Goal: Task Accomplishment & Management: Manage account settings

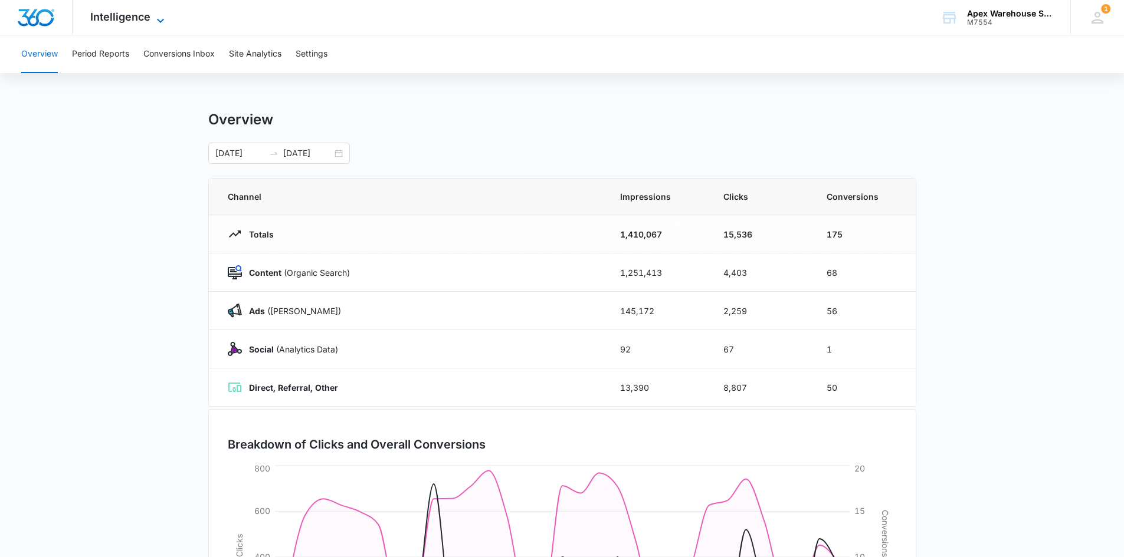
click at [159, 20] on icon at bounding box center [160, 21] width 14 height 14
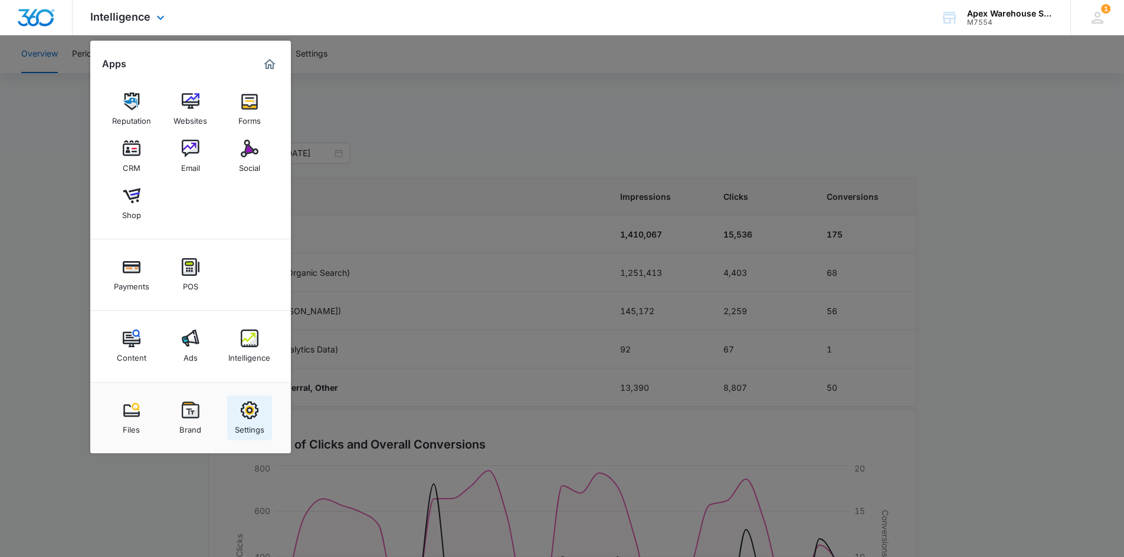
click at [257, 421] on div "Settings" at bounding box center [249, 426] width 29 height 15
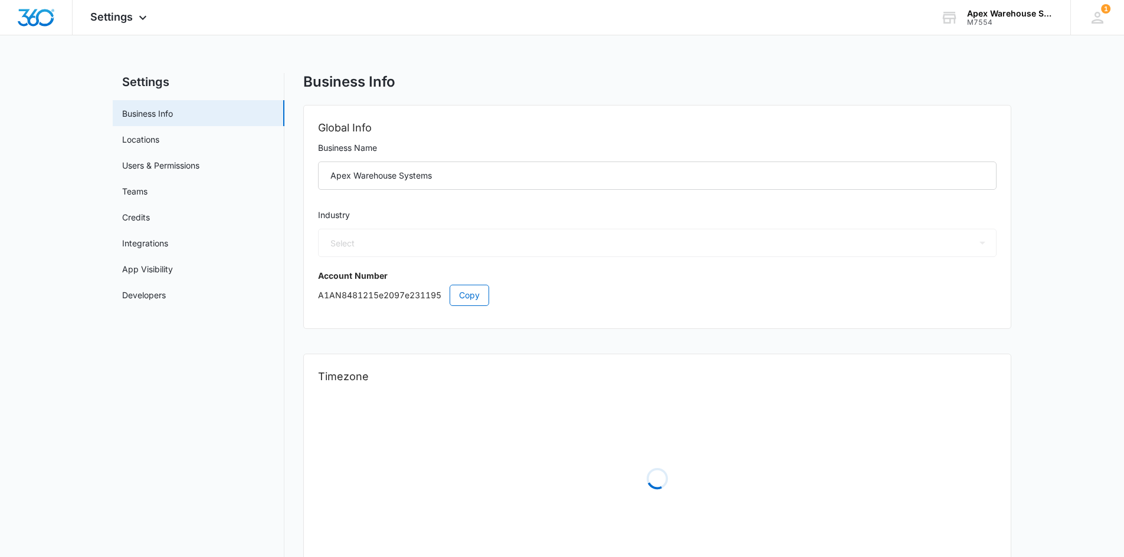
select select "33"
select select "US"
select select "America/New_York"
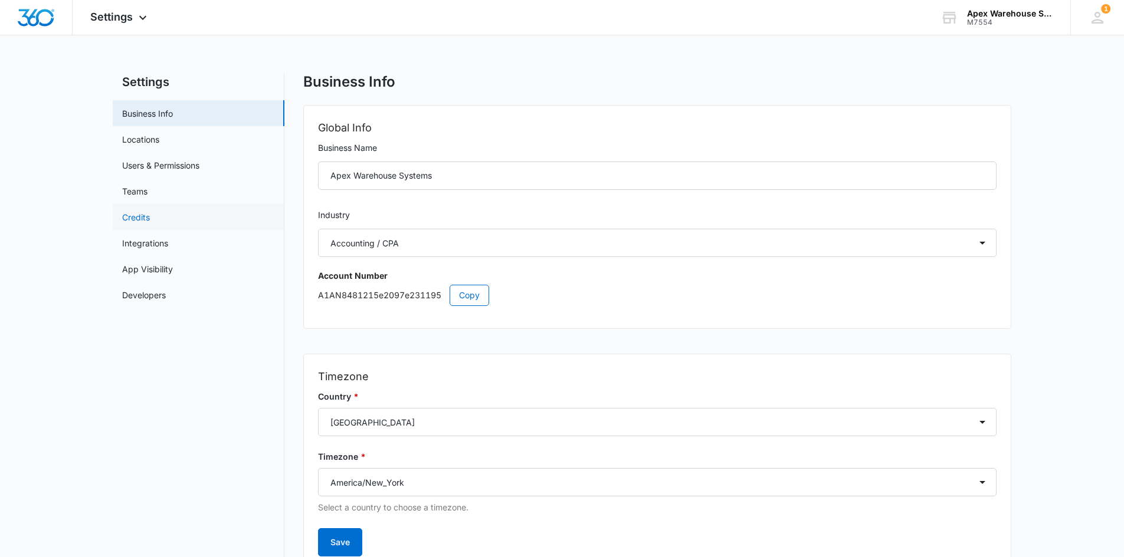
click at [149, 219] on link "Credits" at bounding box center [136, 217] width 28 height 12
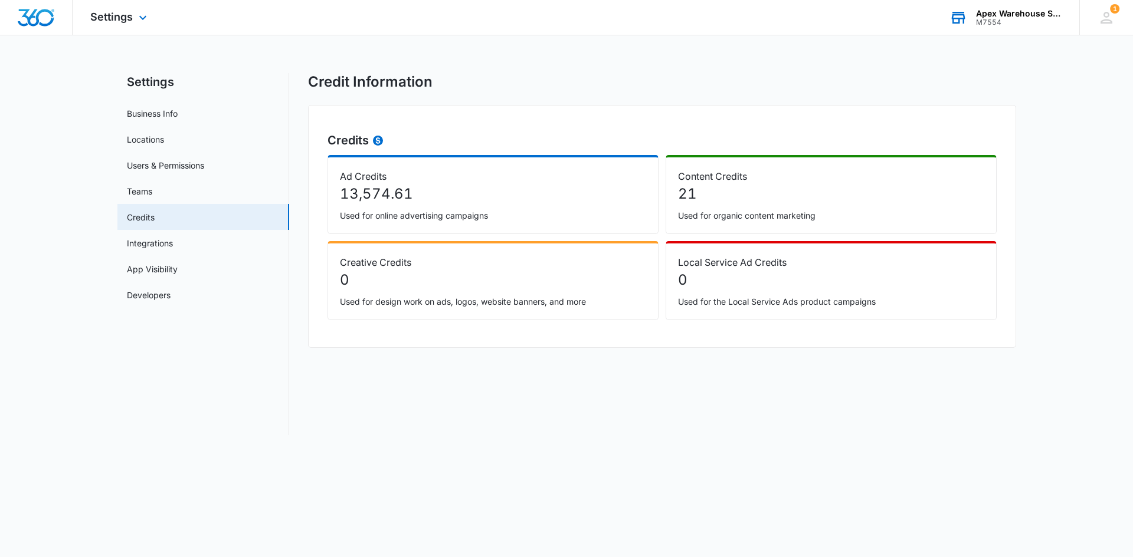
click at [996, 14] on div "Apex Warehouse Systems" at bounding box center [1019, 13] width 86 height 9
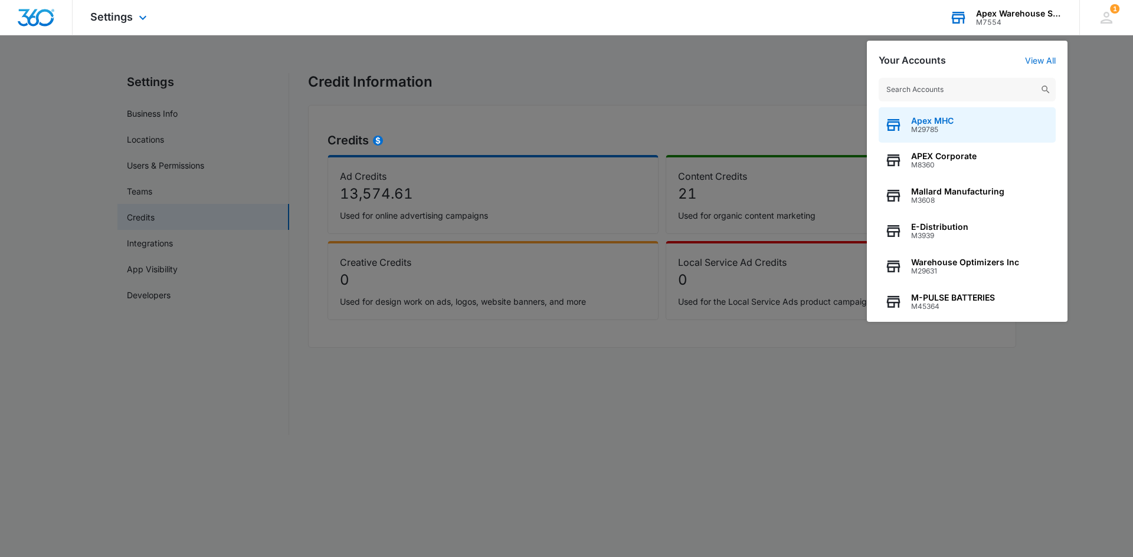
click at [939, 124] on span "Apex MHC" at bounding box center [932, 120] width 42 height 9
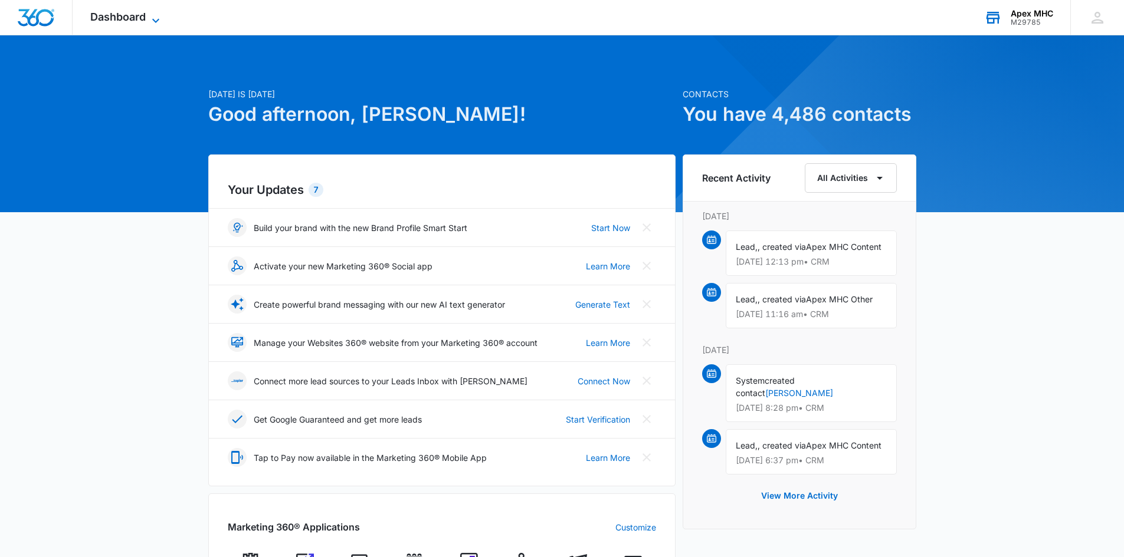
click at [149, 20] on icon at bounding box center [156, 21] width 14 height 14
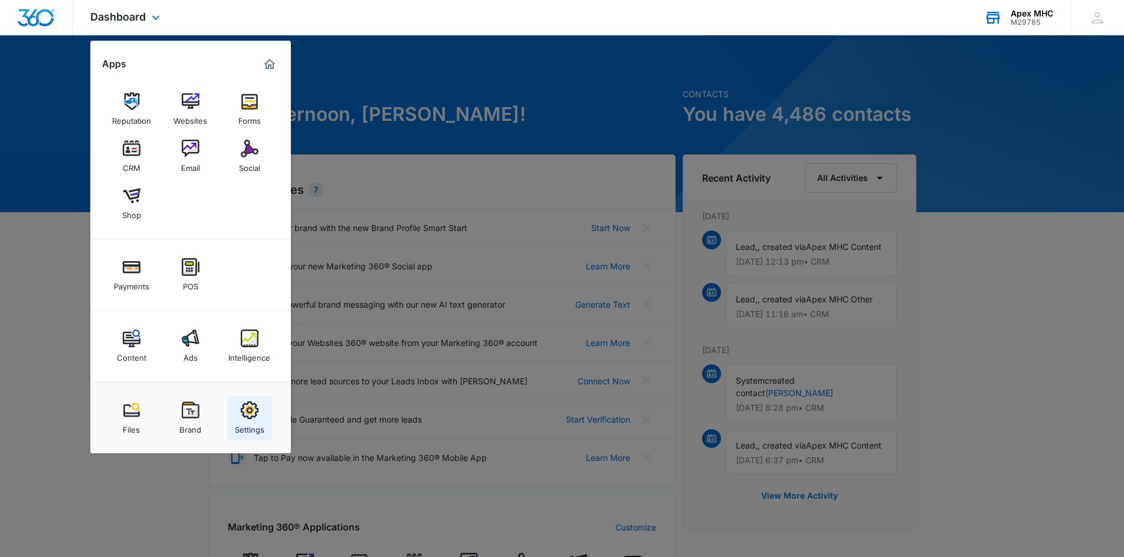
click at [260, 422] on div "Settings" at bounding box center [249, 426] width 29 height 15
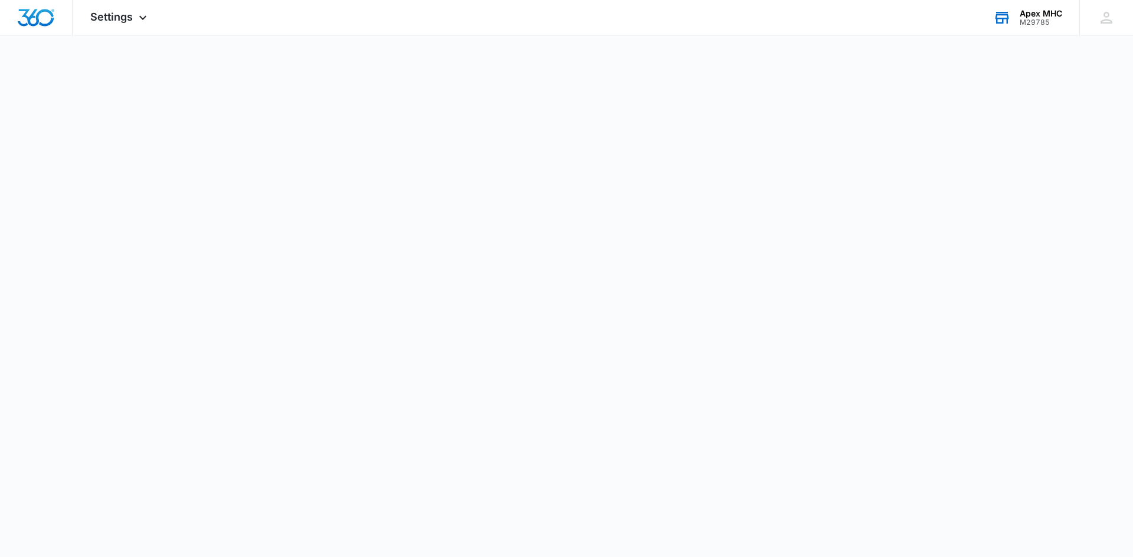
select select "33"
select select "US"
select select "America/Denver"
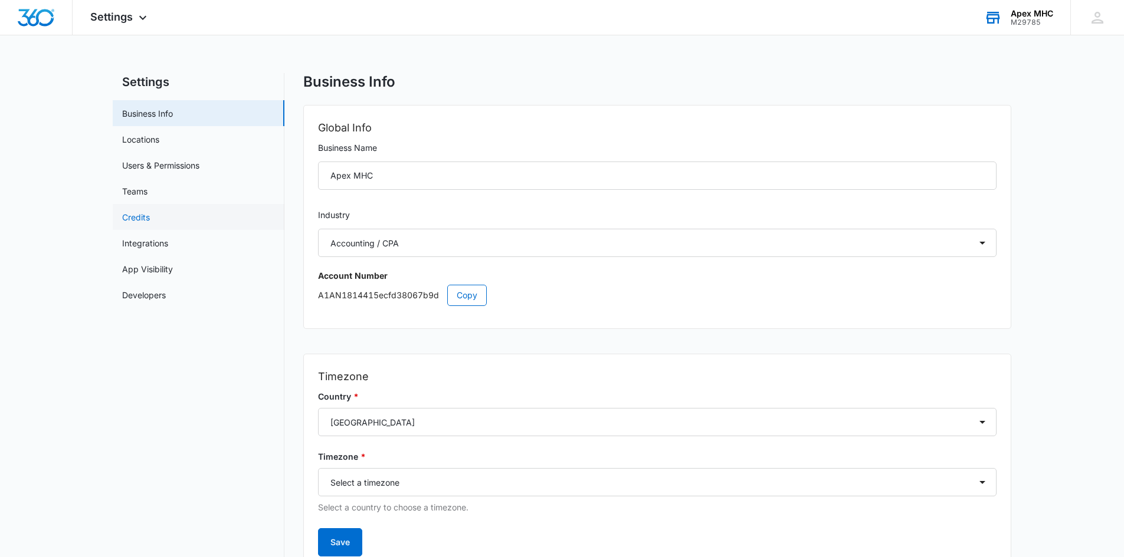
click at [141, 217] on link "Credits" at bounding box center [136, 217] width 28 height 12
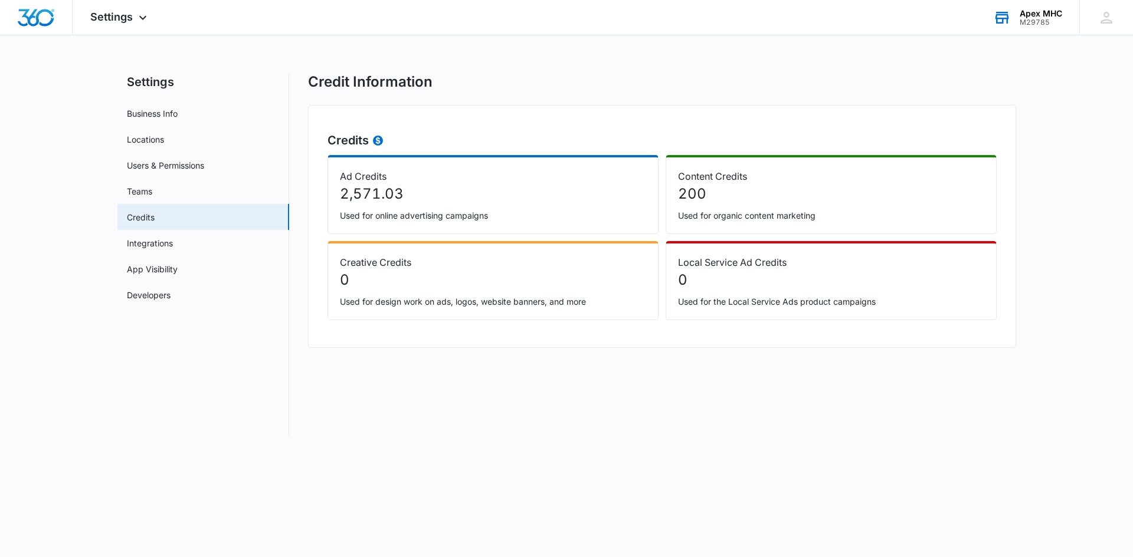
click at [1025, 25] on div "M29785" at bounding box center [1040, 22] width 42 height 8
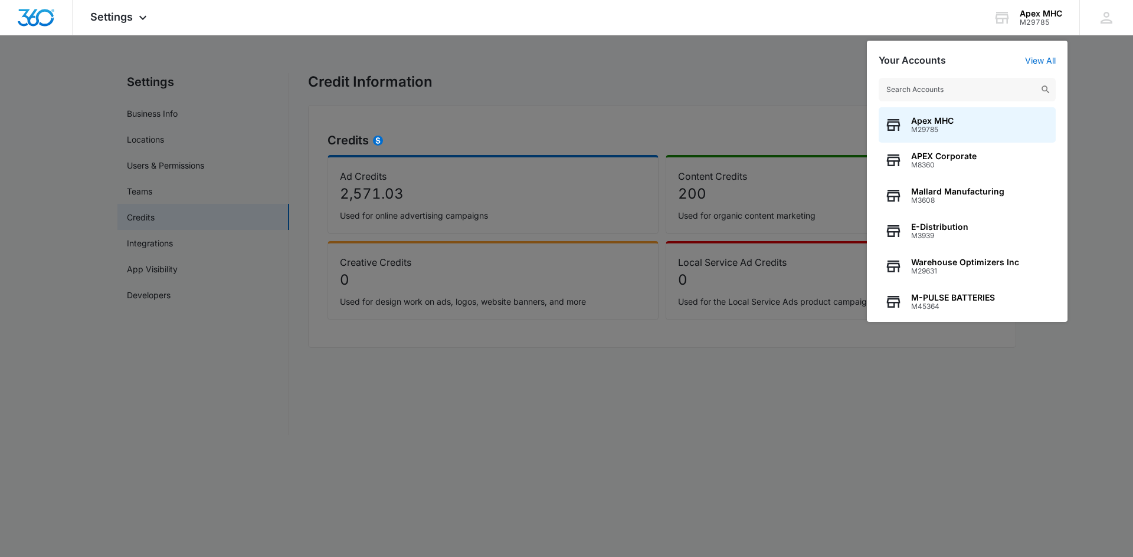
click at [6, 53] on div at bounding box center [566, 278] width 1133 height 557
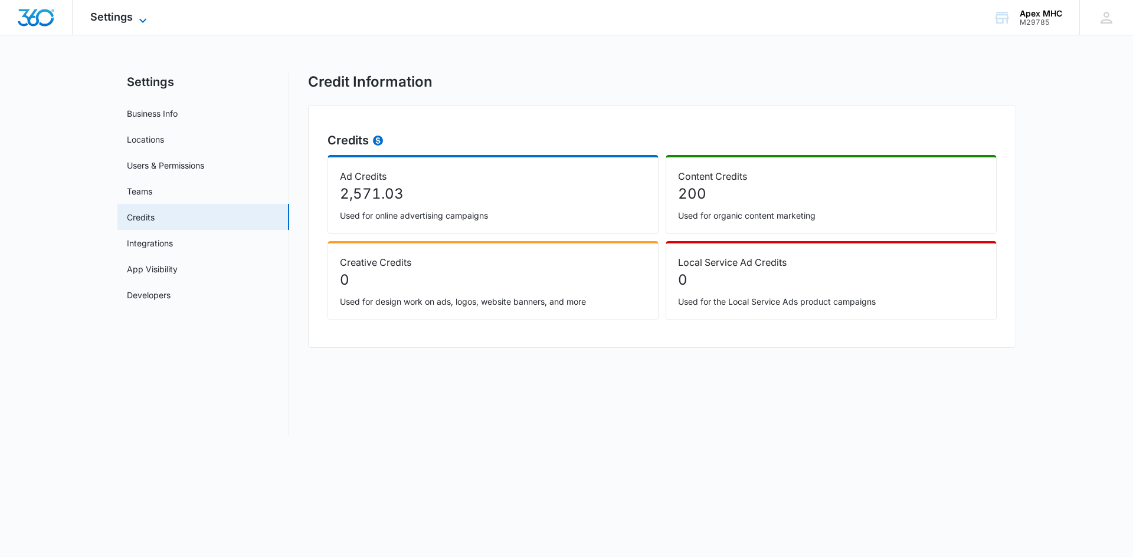
click at [117, 20] on span "Settings" at bounding box center [111, 17] width 42 height 12
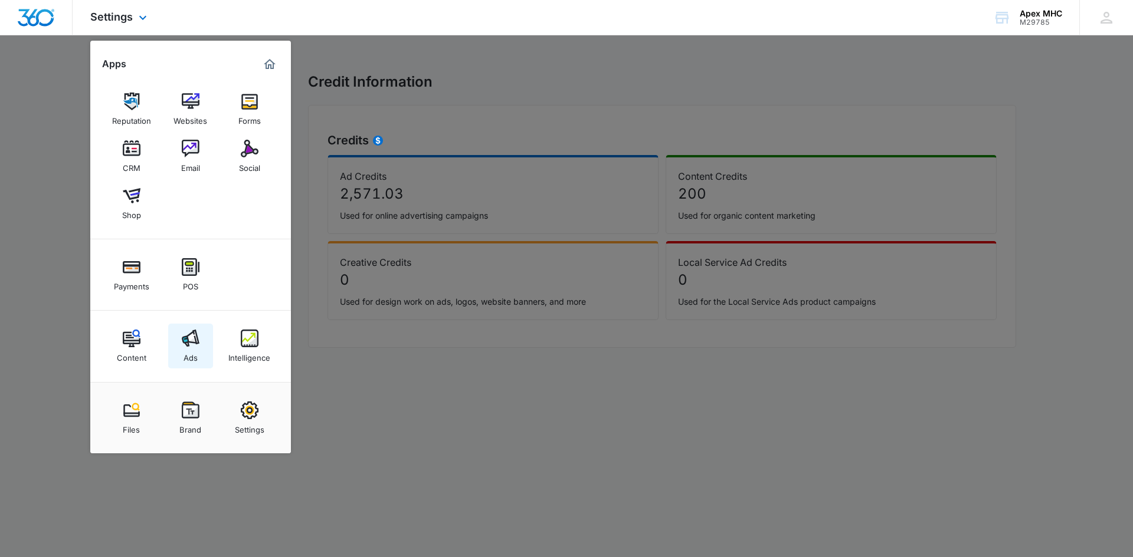
click at [193, 347] on img at bounding box center [191, 339] width 18 height 18
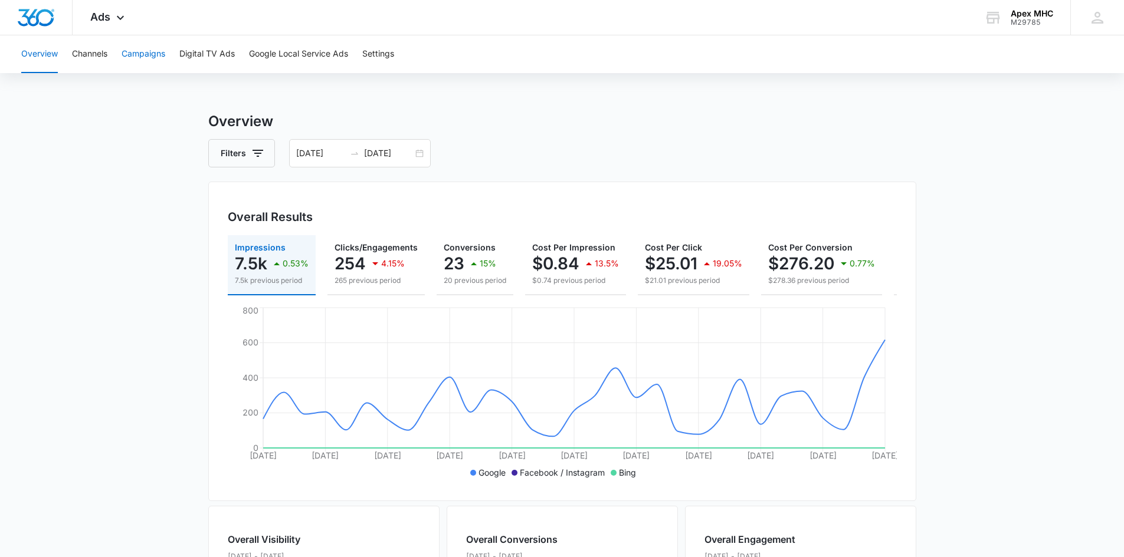
click at [149, 55] on button "Campaigns" at bounding box center [144, 54] width 44 height 38
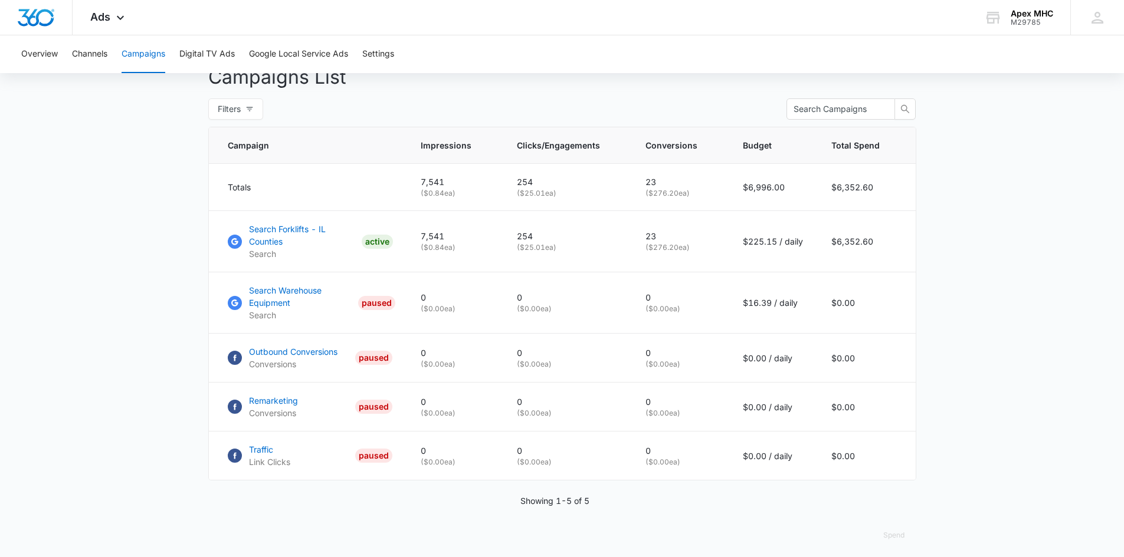
scroll to position [464, 0]
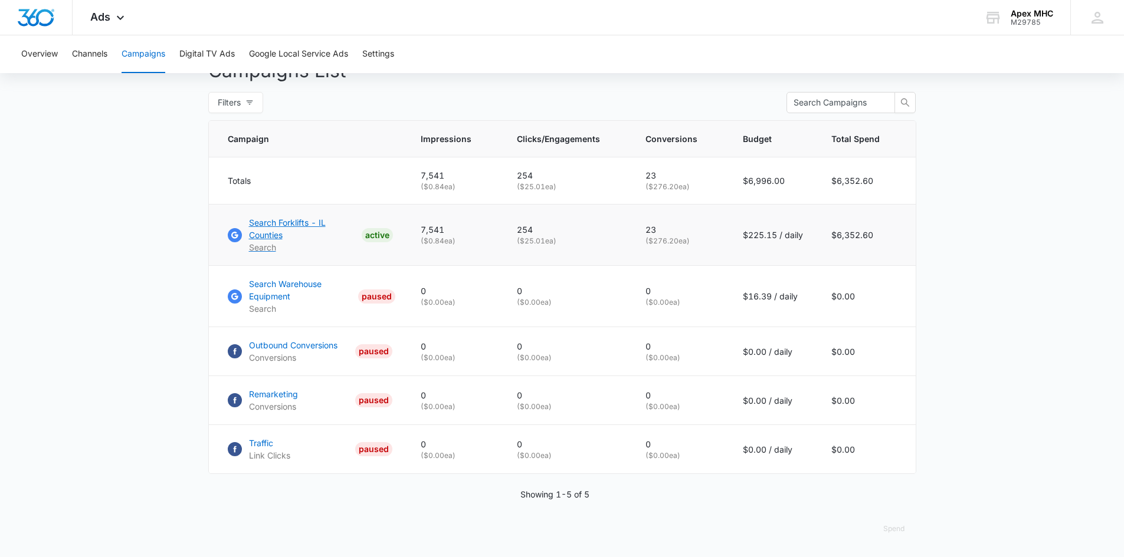
click at [271, 233] on p "Search Forklifts - IL Counties" at bounding box center [303, 229] width 108 height 25
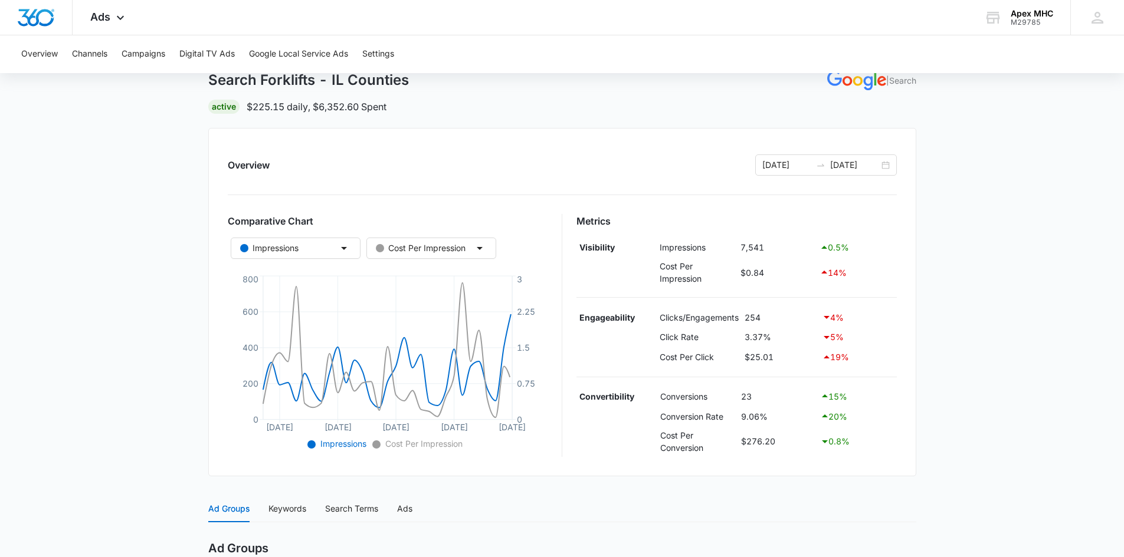
scroll to position [265, 0]
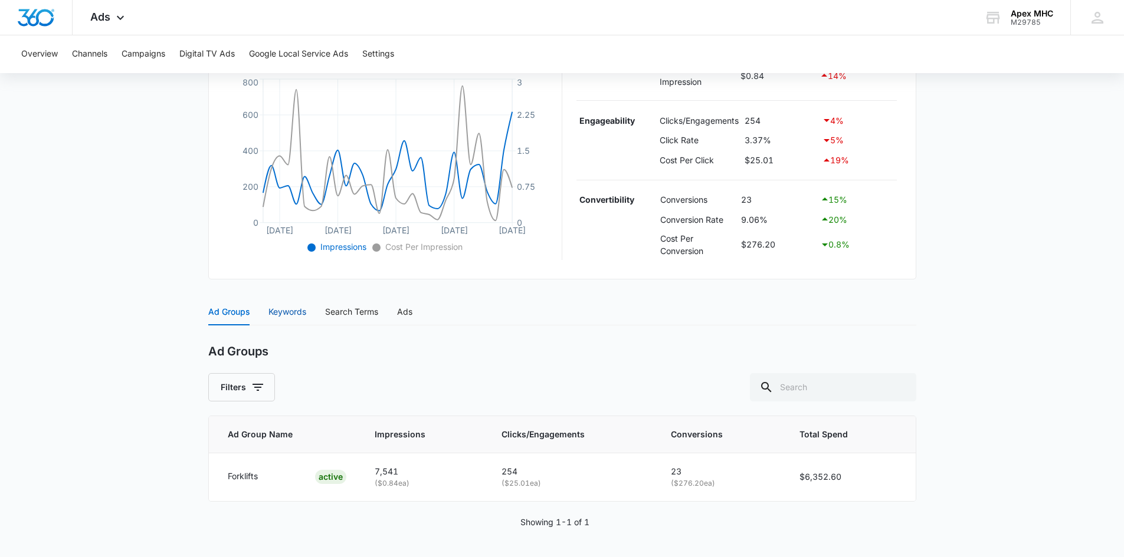
click at [288, 317] on div "Keywords" at bounding box center [287, 312] width 38 height 13
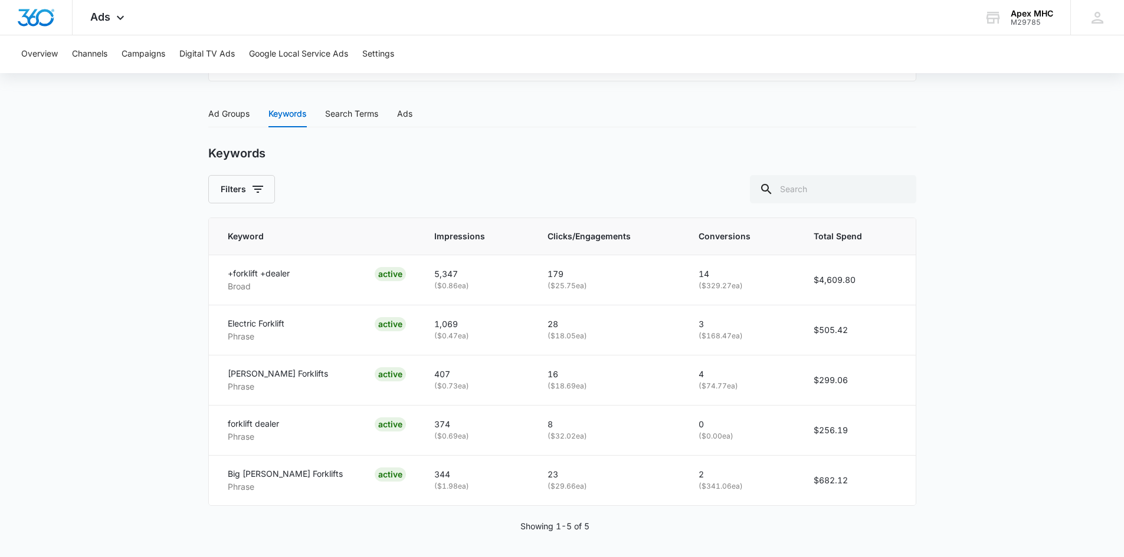
scroll to position [468, 0]
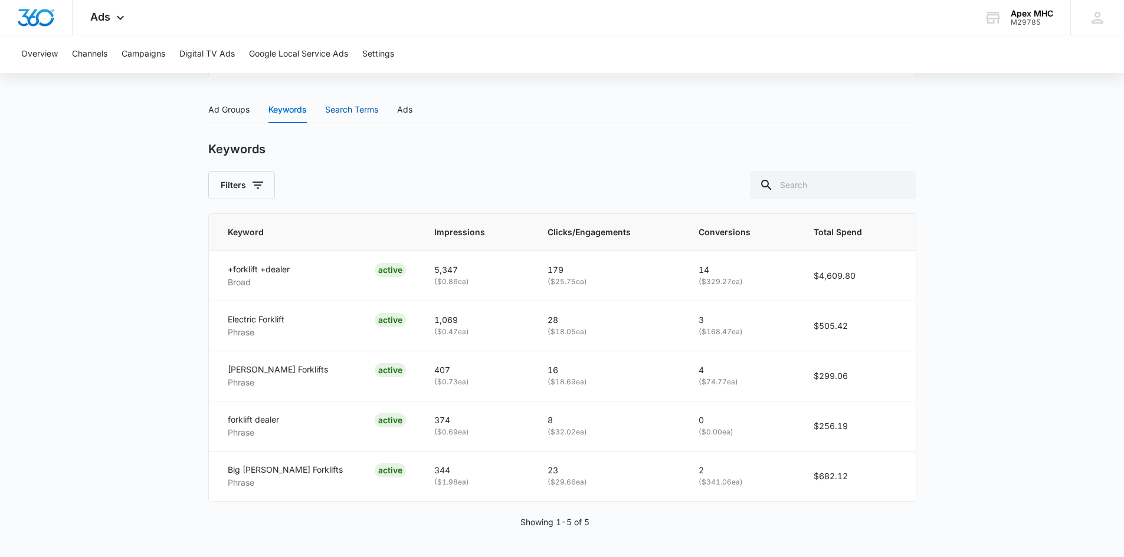
click at [360, 113] on div "Search Terms" at bounding box center [351, 109] width 53 height 13
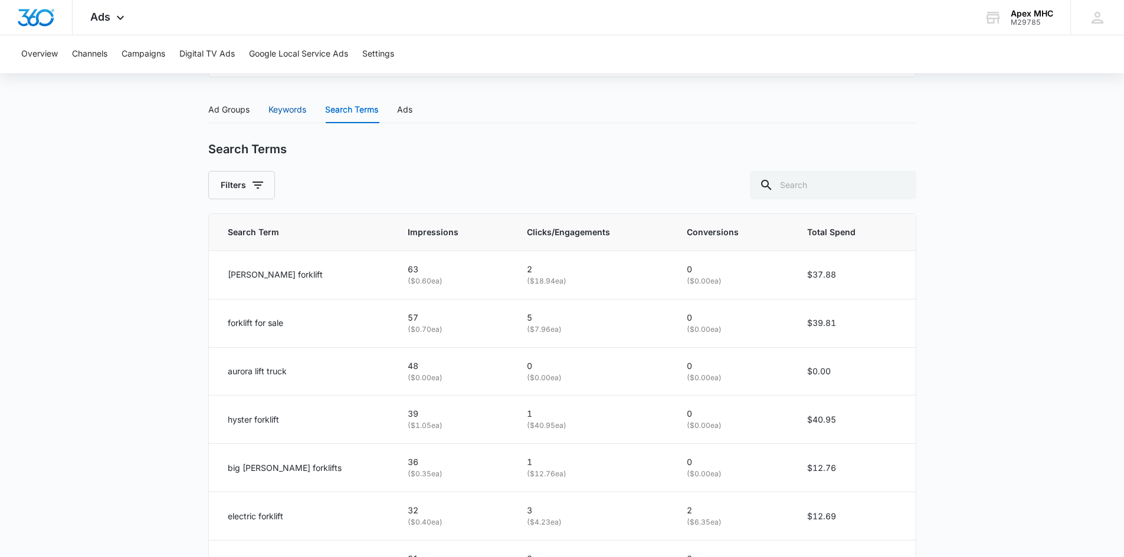
click at [277, 113] on div "Keywords" at bounding box center [287, 109] width 38 height 13
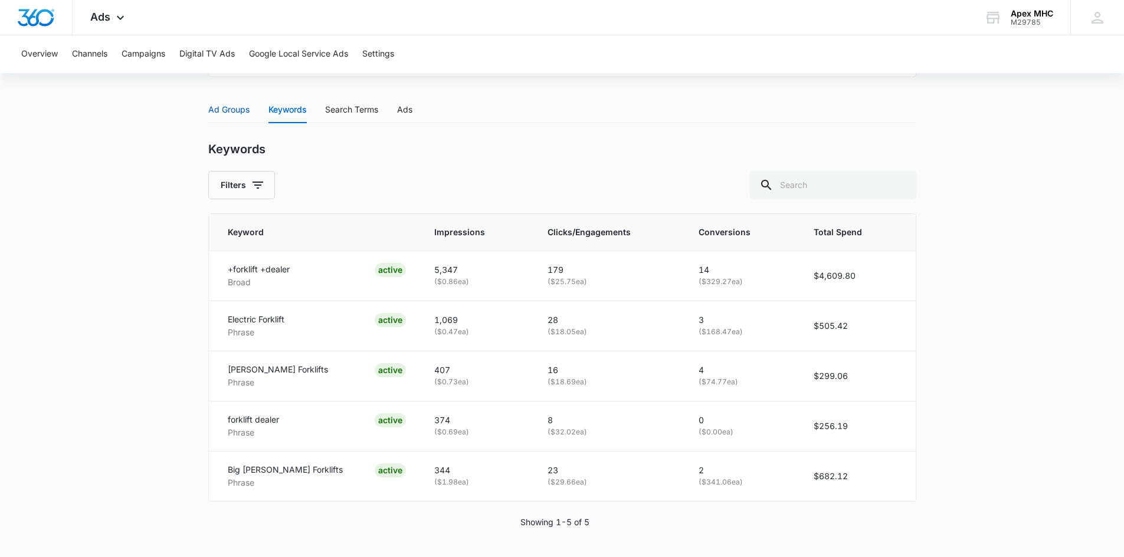
click at [238, 109] on div "Ad Groups" at bounding box center [228, 109] width 41 height 13
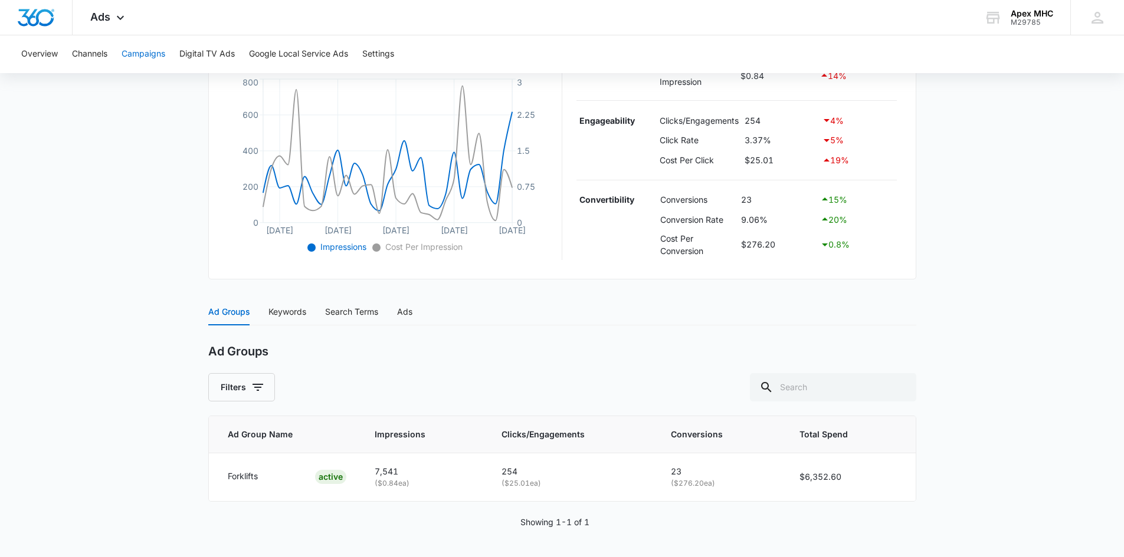
click at [142, 57] on button "Campaigns" at bounding box center [144, 54] width 44 height 38
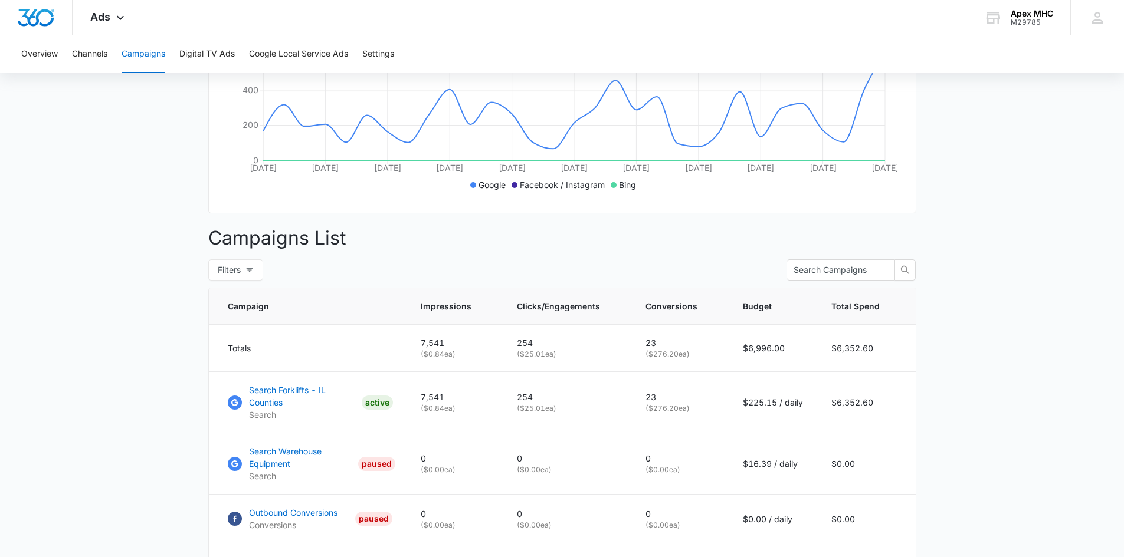
scroll to position [287, 0]
